Goal: Transaction & Acquisition: Book appointment/travel/reservation

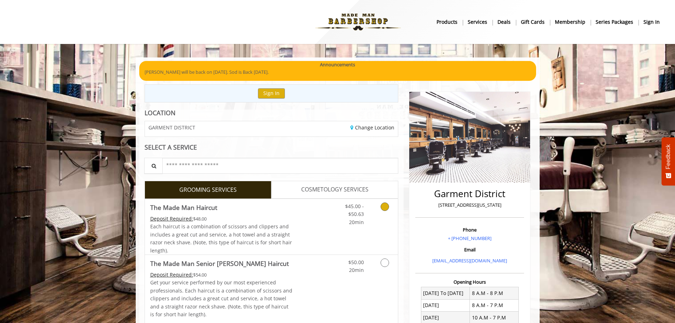
click at [388, 207] on icon "Grooming services" at bounding box center [384, 206] width 9 height 9
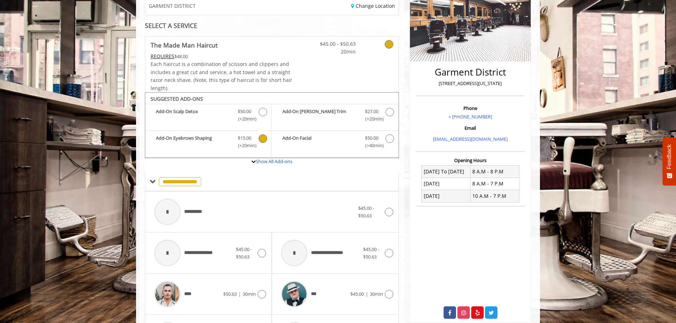
scroll to position [178, 0]
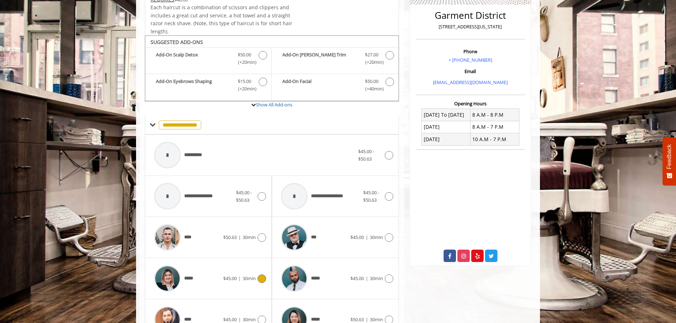
click at [265, 279] on icon at bounding box center [262, 278] width 9 height 9
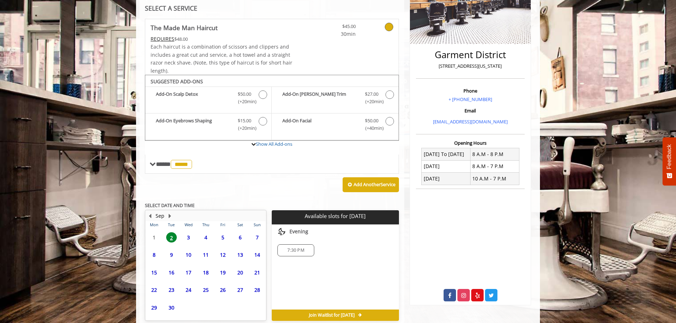
scroll to position [172, 0]
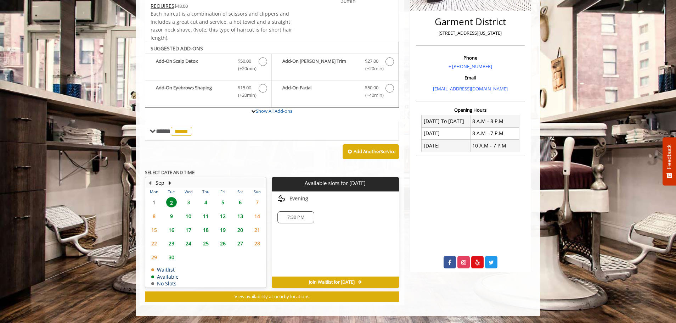
click at [187, 203] on span "3" at bounding box center [188, 202] width 11 height 10
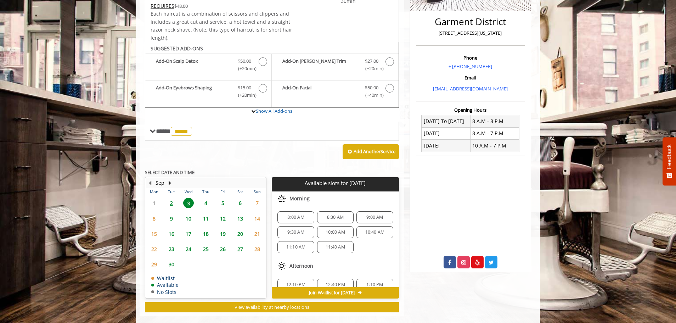
scroll to position [182, 0]
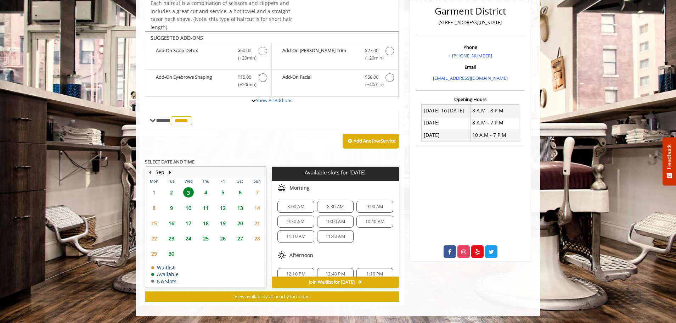
click at [337, 204] on span "8:30 AM" at bounding box center [335, 207] width 17 height 6
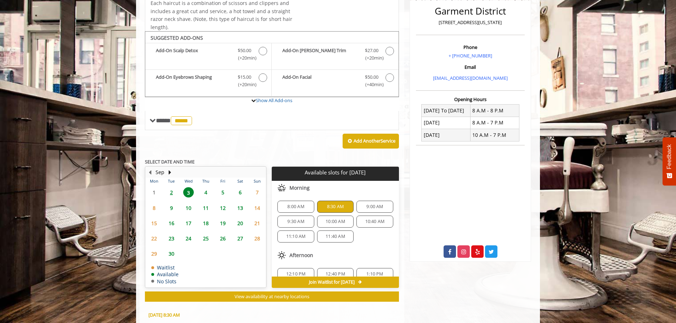
scroll to position [310, 0]
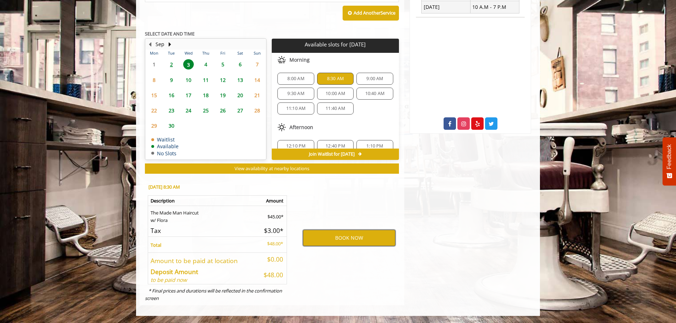
click at [343, 237] on button "BOOK NOW" at bounding box center [349, 238] width 92 height 16
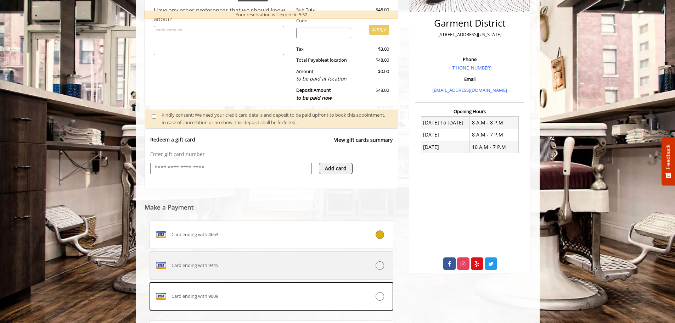
scroll to position [248, 0]
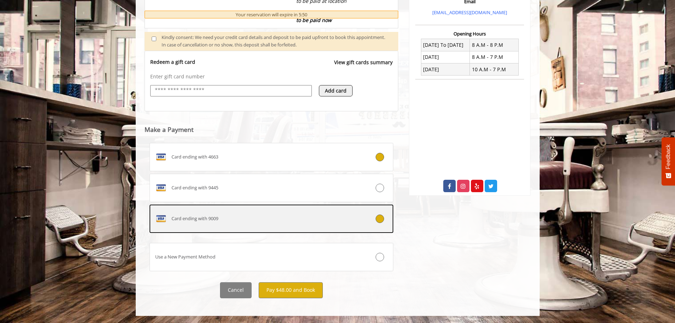
click at [376, 218] on icon at bounding box center [380, 218] width 9 height 9
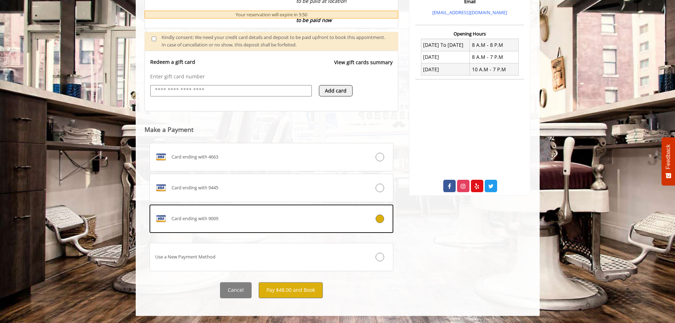
scroll to position [232, 0]
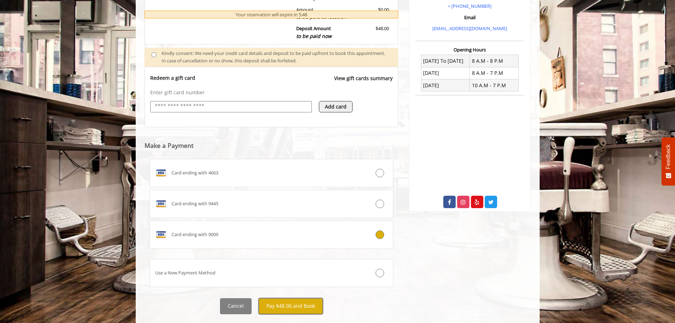
click at [299, 305] on button "Pay $48.00 and Book" at bounding box center [291, 306] width 64 height 16
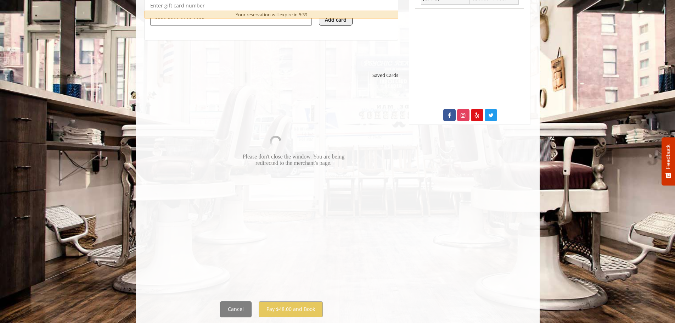
scroll to position [338, 0]
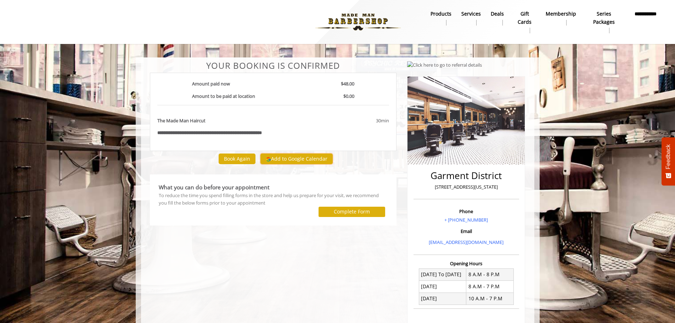
click at [284, 154] on button "Add to Google Calendar" at bounding box center [296, 158] width 72 height 11
